Goal: Contribute content: Contribute content

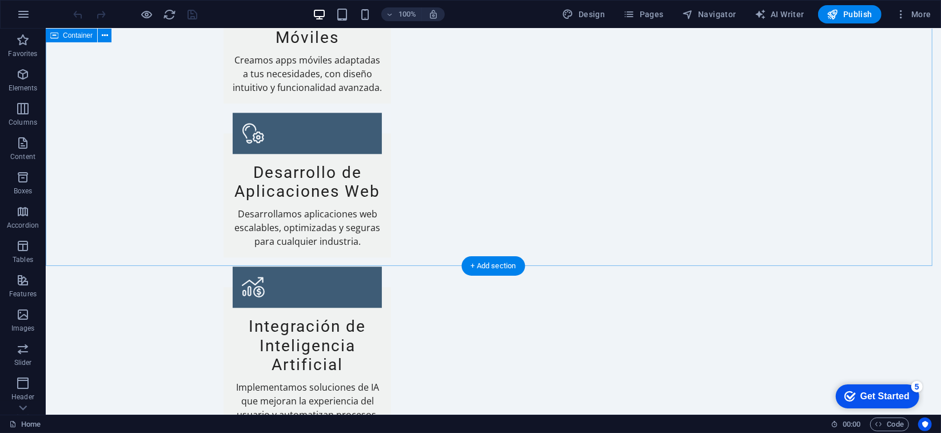
scroll to position [2401, 0]
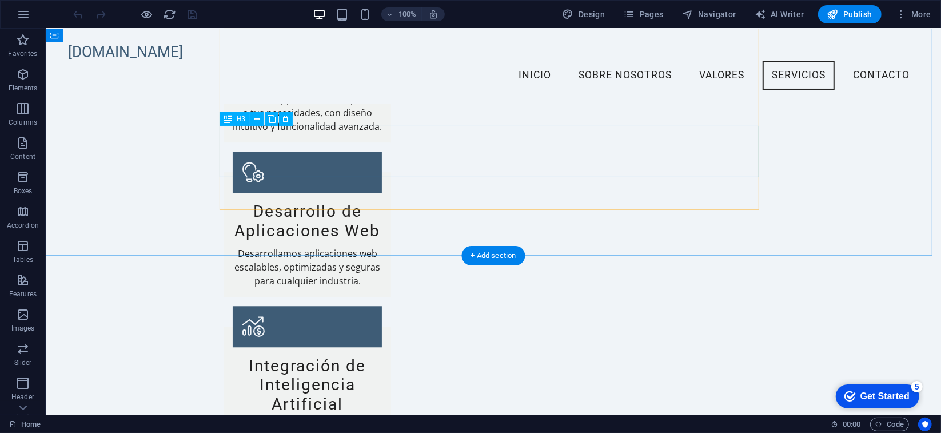
scroll to position [2115, 0]
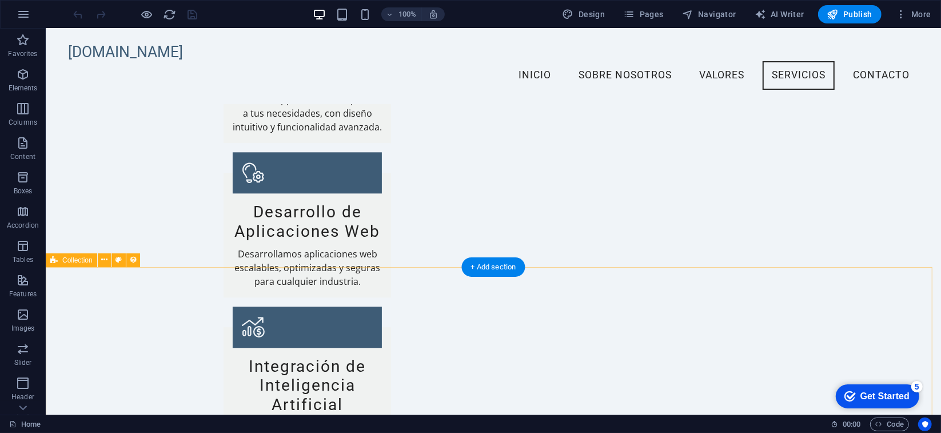
click at [105, 260] on icon at bounding box center [104, 260] width 6 height 12
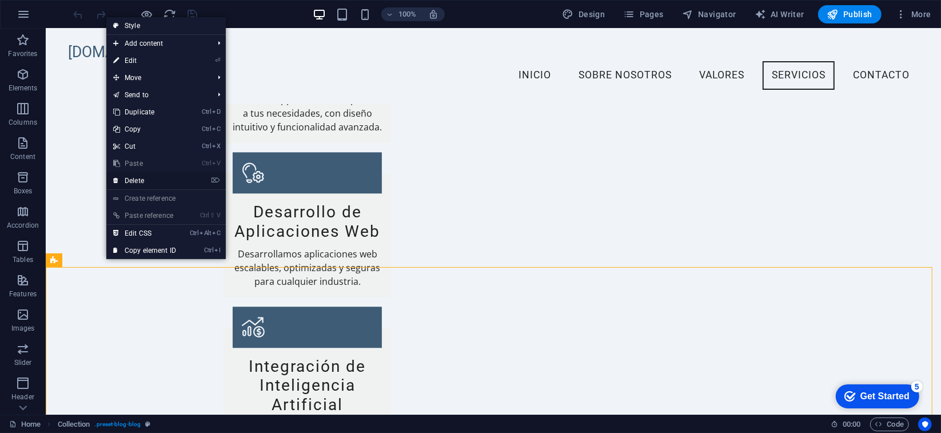
click at [163, 177] on link "⌦ Delete" at bounding box center [144, 180] width 77 height 17
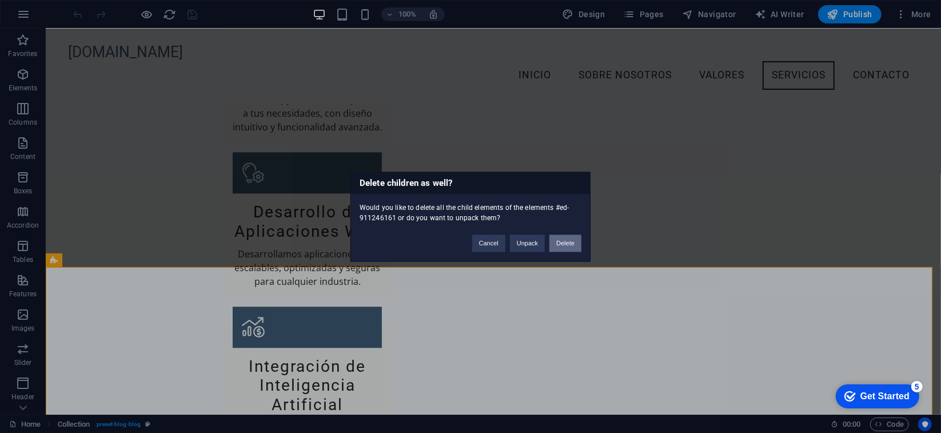
click at [564, 244] on button "Delete" at bounding box center [565, 242] width 32 height 17
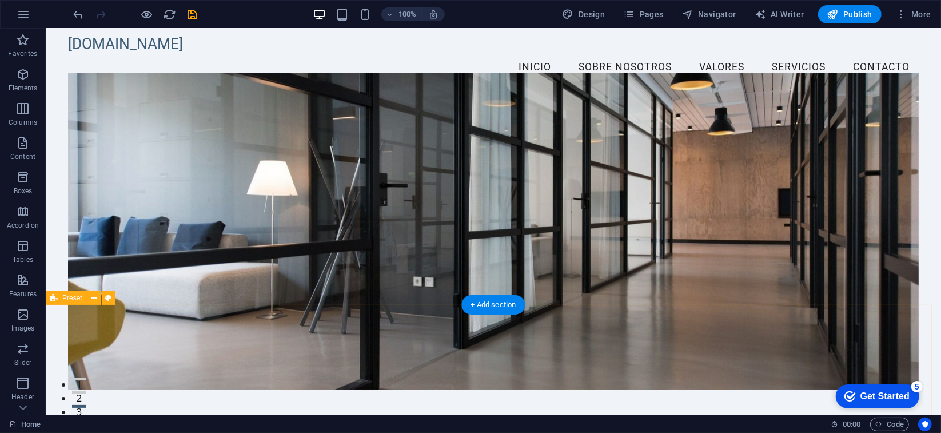
scroll to position [0, 0]
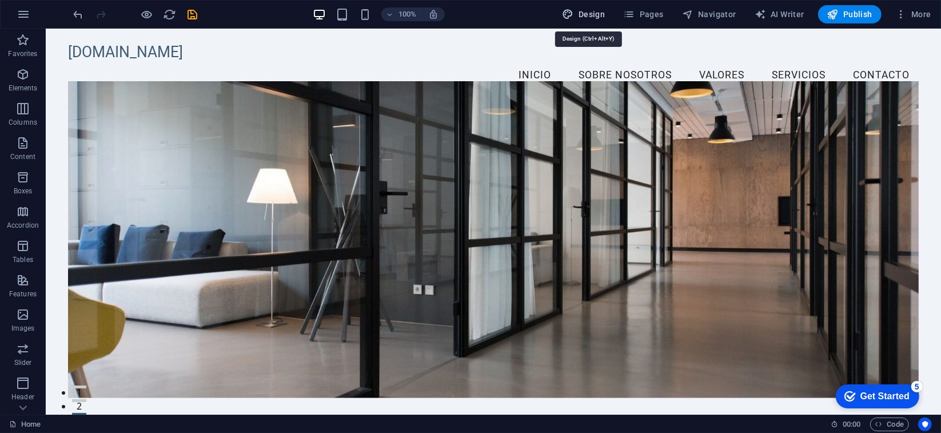
select select "px"
select select "200"
select select "px"
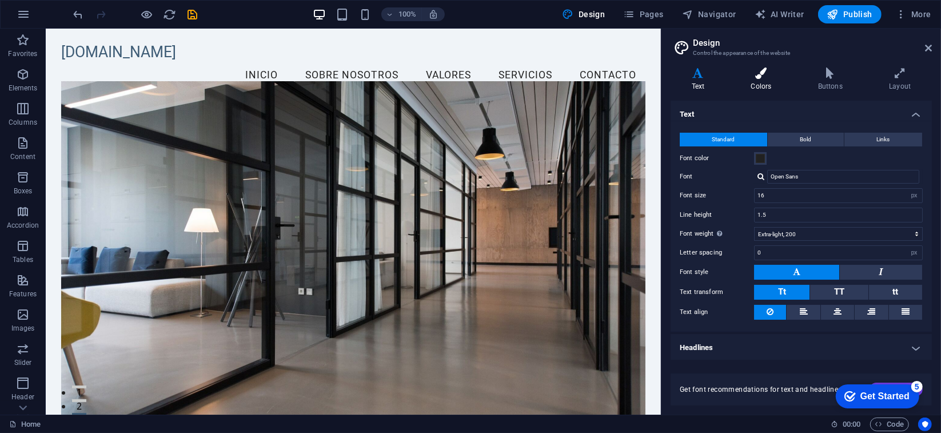
click at [767, 83] on h4 "Colors" at bounding box center [763, 79] width 67 height 24
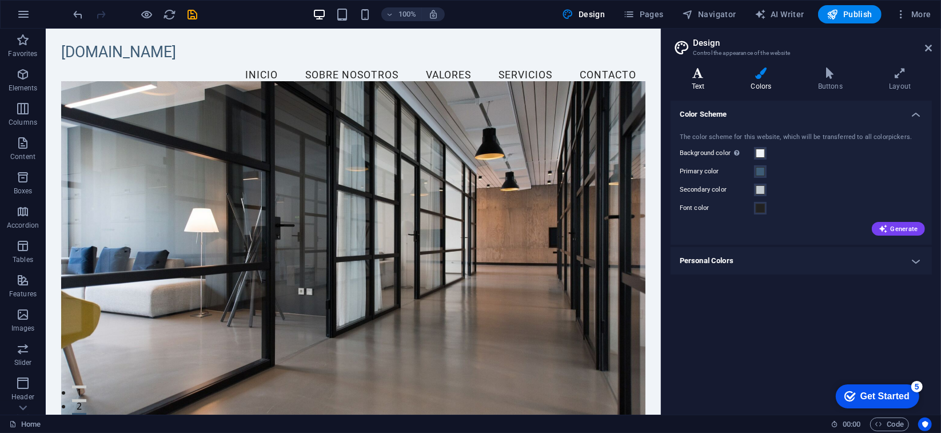
click at [700, 81] on h4 "Text" at bounding box center [700, 79] width 59 height 24
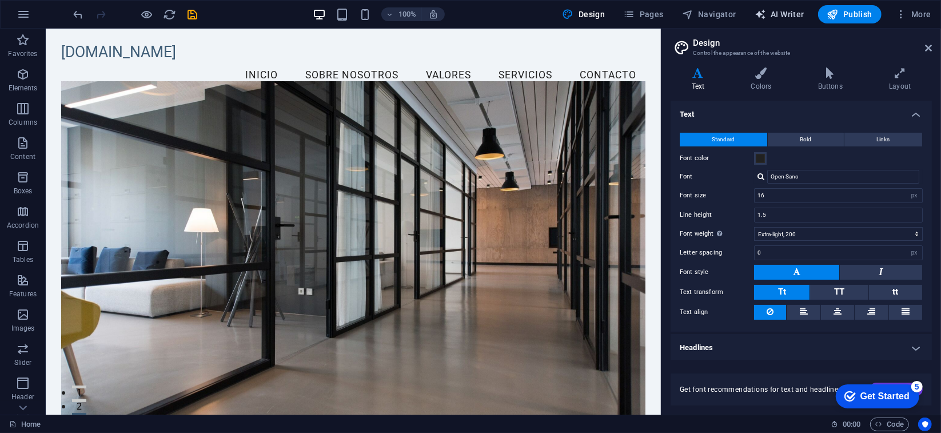
select select "English"
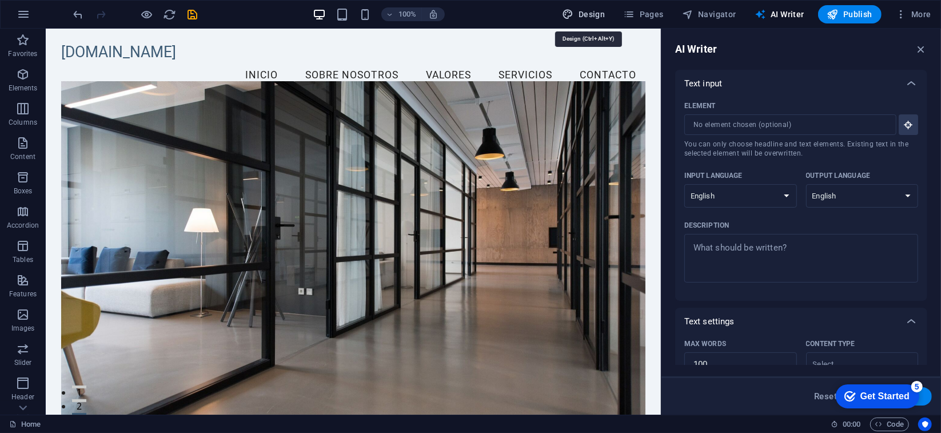
select select "px"
select select "200"
select select "px"
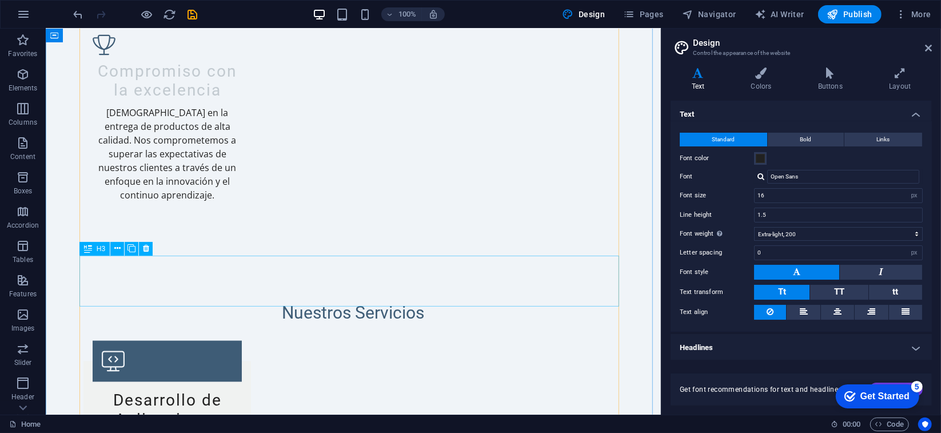
scroll to position [1886, 0]
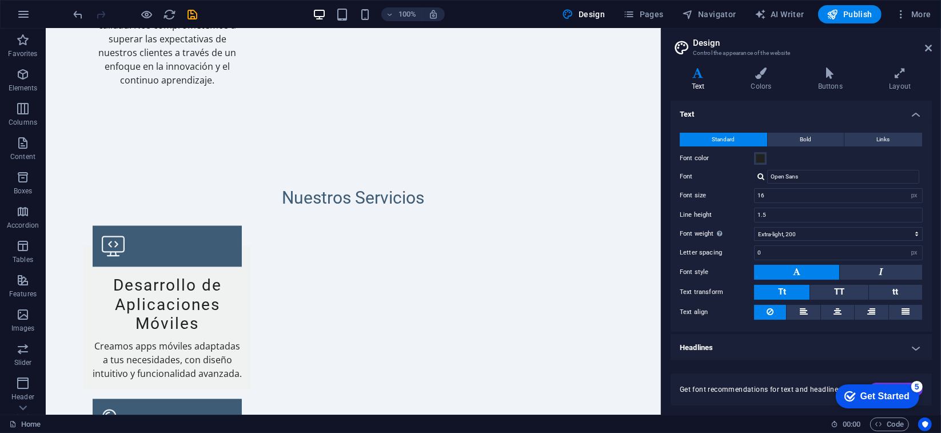
click at [851, 392] on icon "Get Started 5 items remaining, 0% complete" at bounding box center [849, 395] width 11 height 10
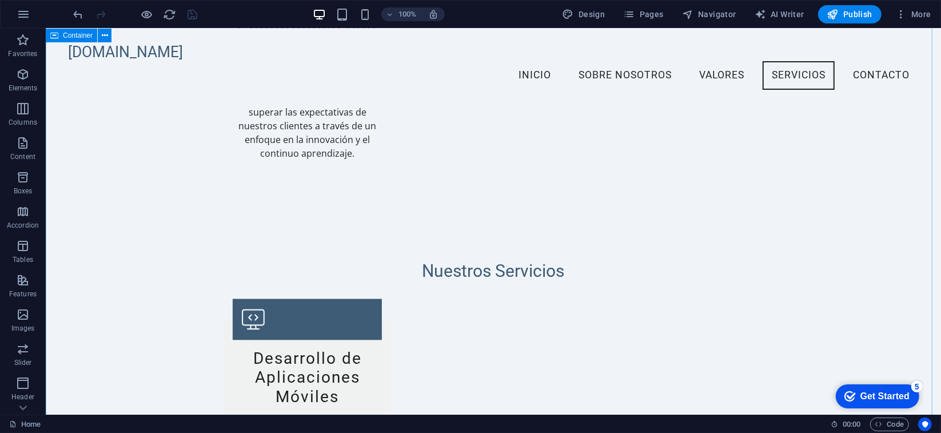
scroll to position [1600, 0]
